Goal: Information Seeking & Learning: Learn about a topic

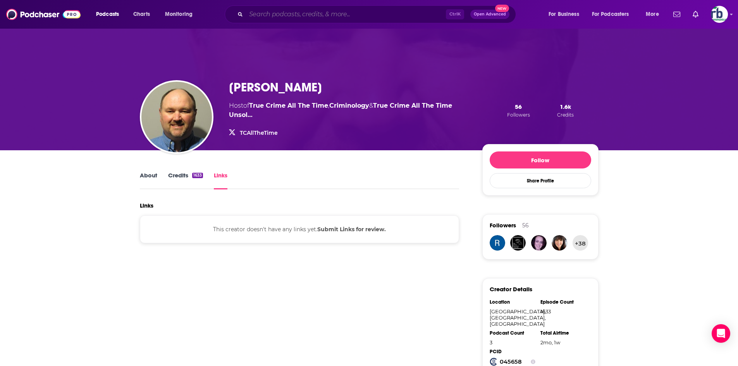
click at [281, 16] on input "Search podcasts, credits, & more..." at bounding box center [346, 14] width 200 height 12
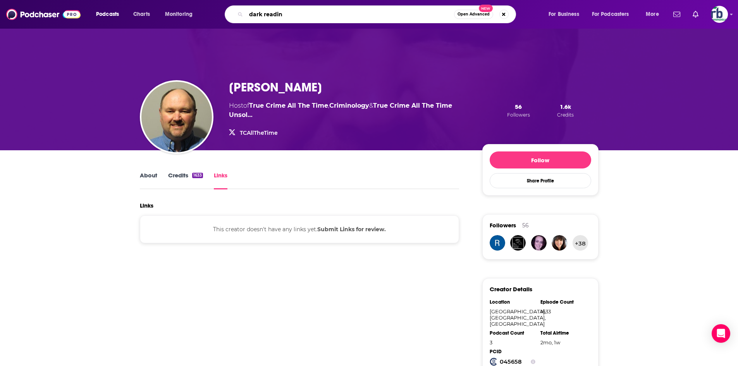
type input "dark reading"
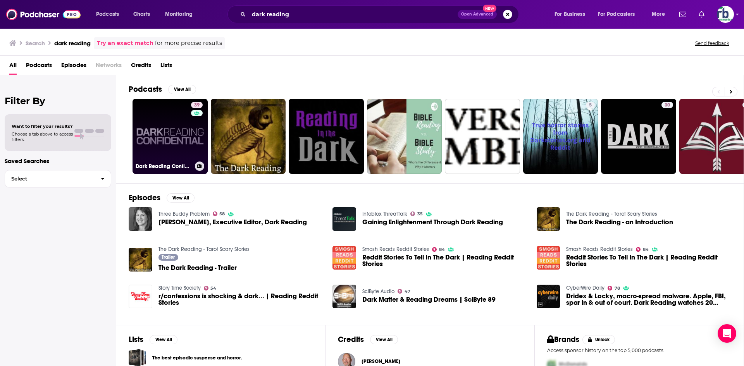
click at [170, 150] on link "39 Dark Reading Confidential" at bounding box center [170, 136] width 75 height 75
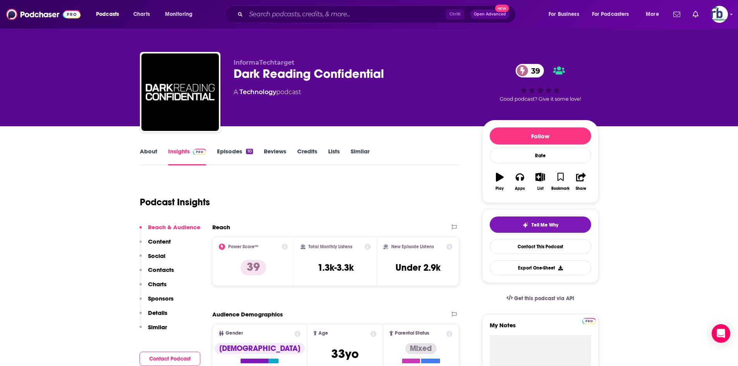
click at [156, 155] on link "About" at bounding box center [148, 157] width 17 height 18
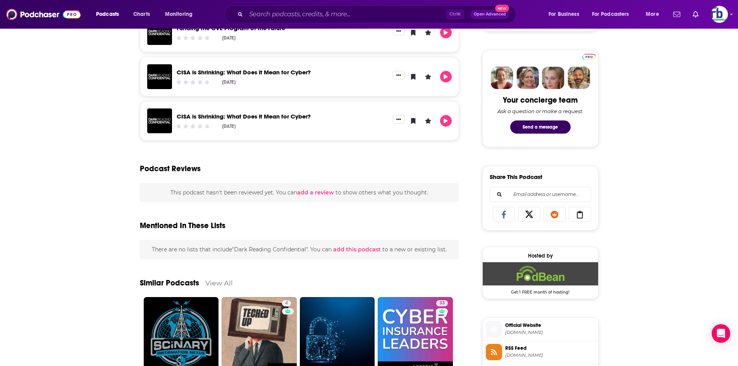
scroll to position [310, 0]
